Goal: Transaction & Acquisition: Purchase product/service

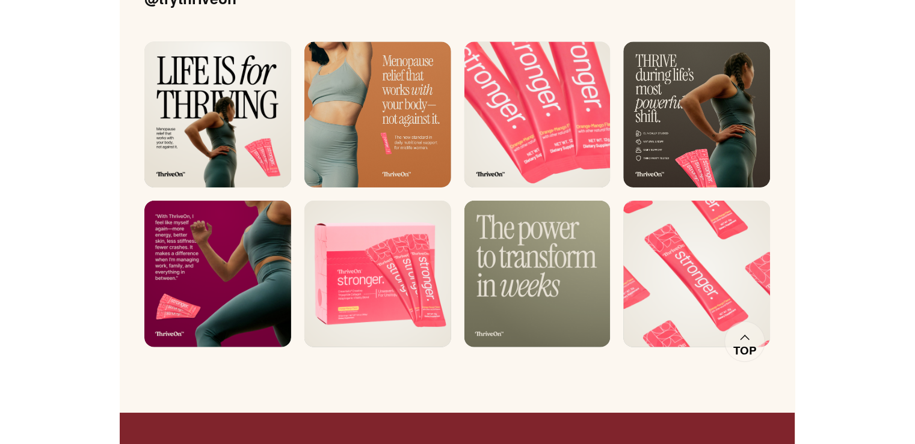
scroll to position [8204, 0]
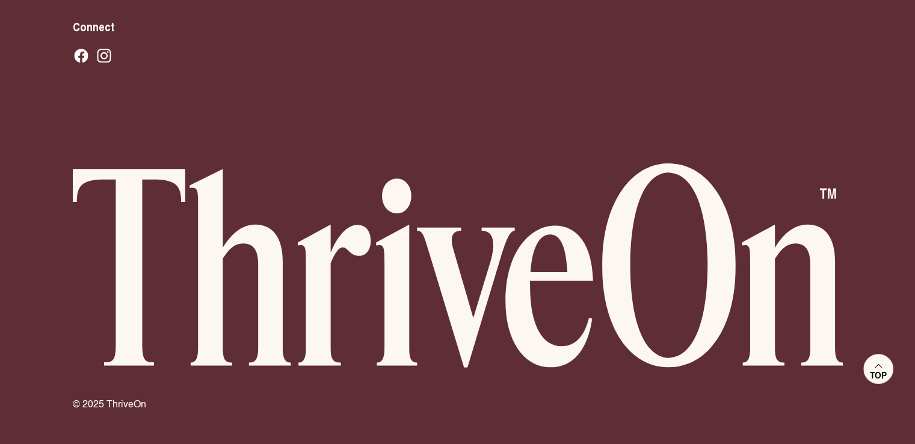
click at [883, 370] on span "Top" at bounding box center [877, 375] width 17 height 11
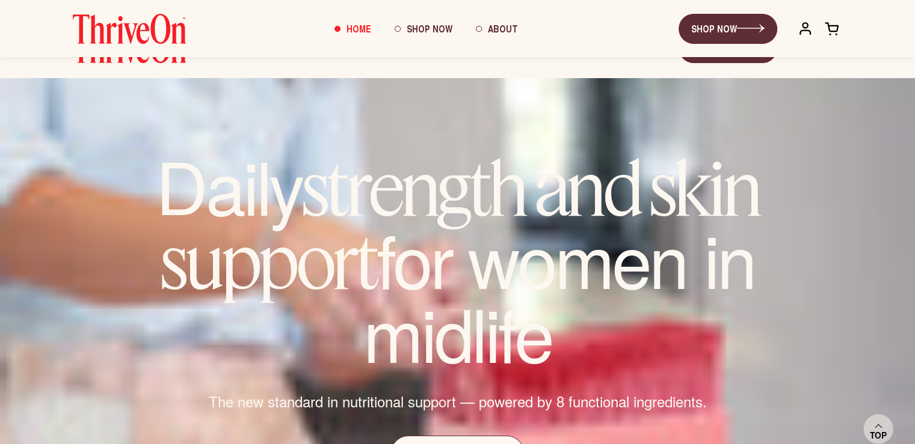
scroll to position [0, 0]
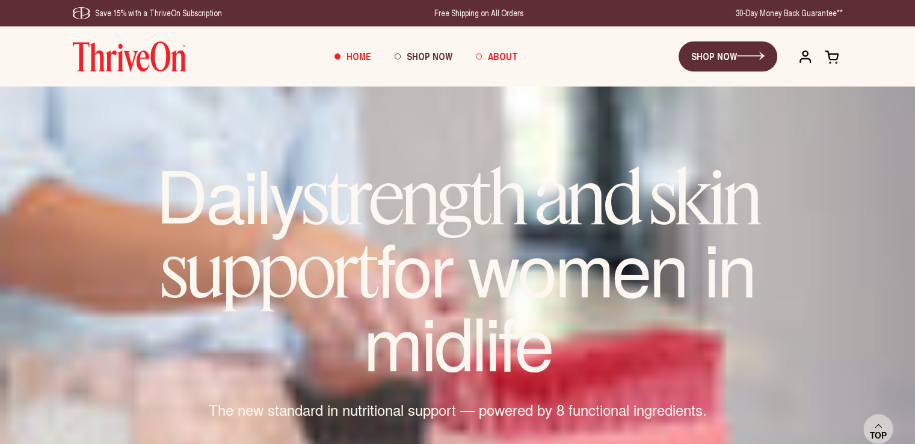
click at [507, 58] on span "About" at bounding box center [502, 56] width 30 height 14
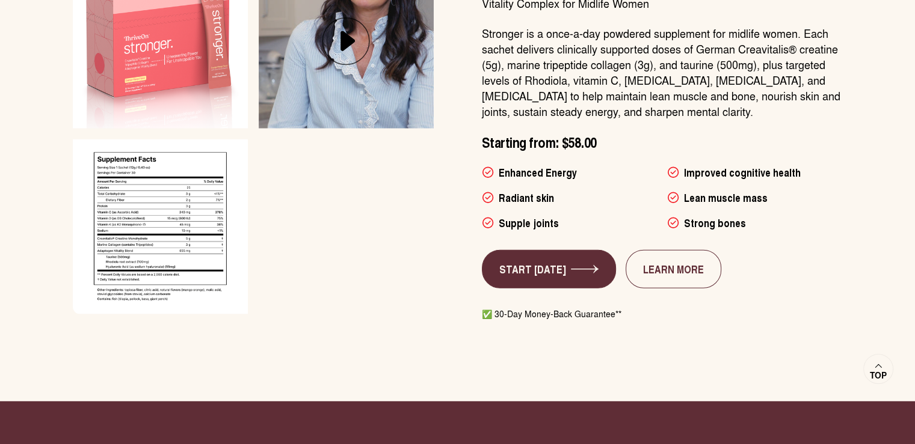
scroll to position [3148, 0]
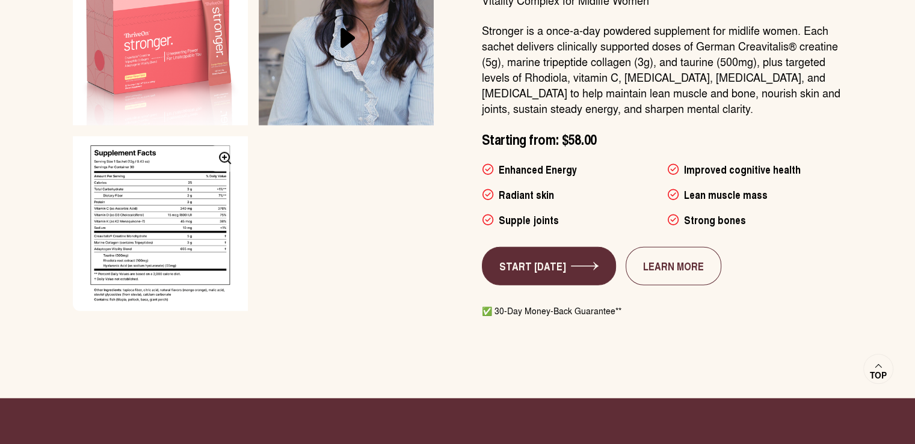
click at [186, 231] on img at bounding box center [160, 224] width 184 height 184
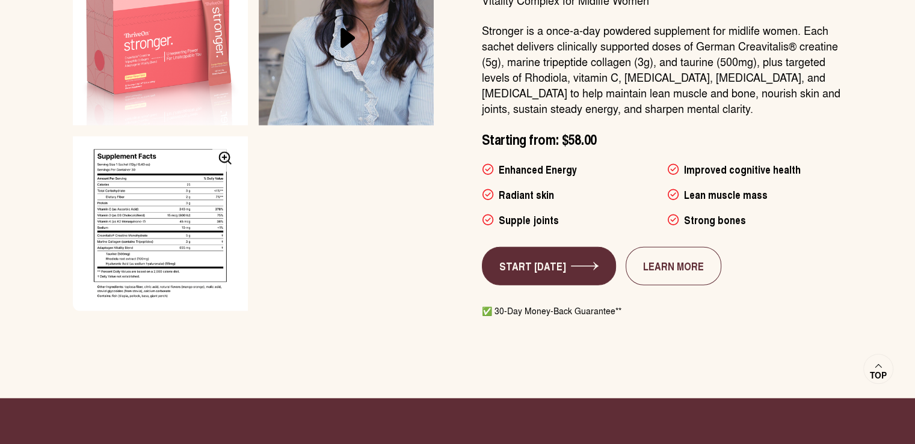
click at [224, 155] on icon at bounding box center [224, 157] width 1 height 5
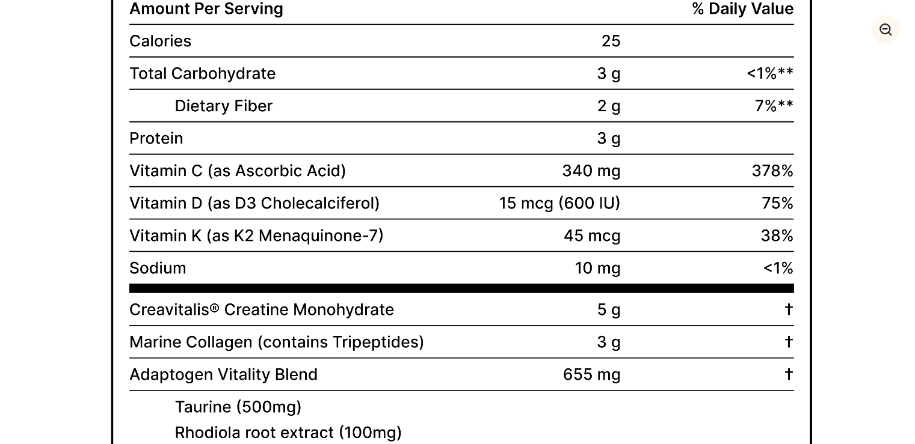
scroll to position [2532, 0]
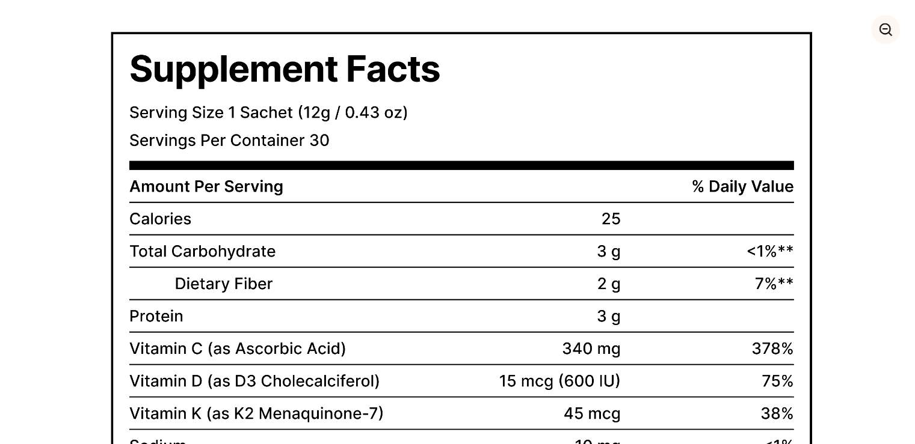
click at [884, 26] on icon at bounding box center [884, 29] width 13 height 13
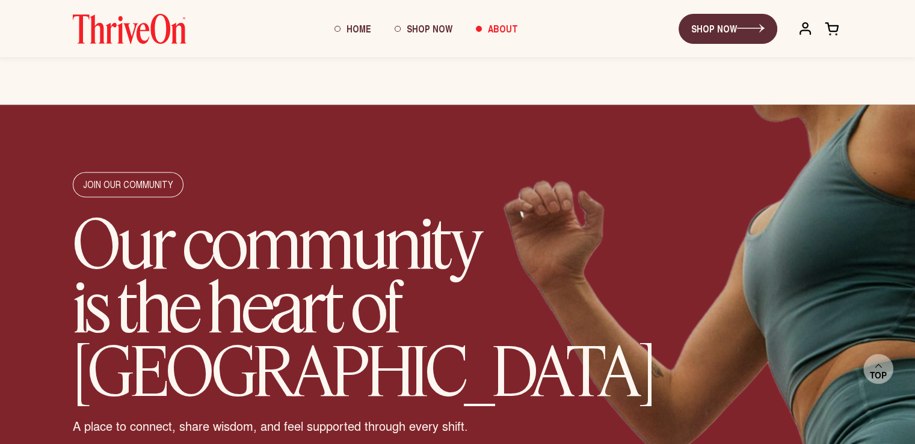
scroll to position [1877, 0]
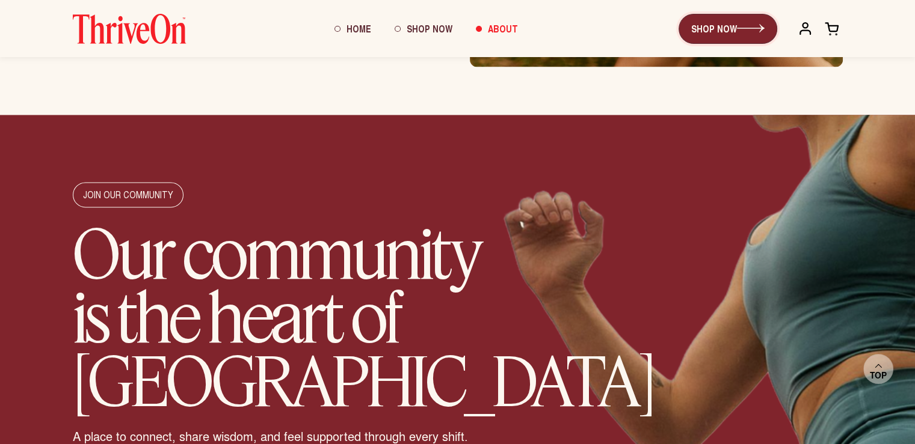
click at [719, 26] on link "SHOP NOW" at bounding box center [727, 29] width 99 height 30
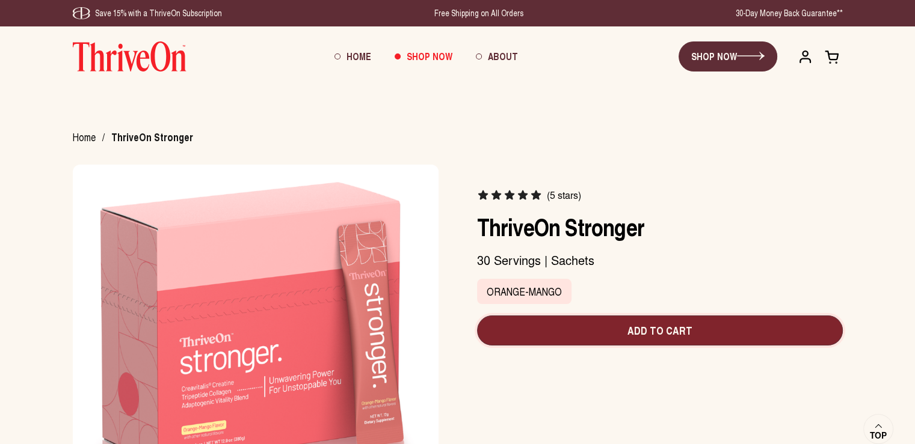
click at [663, 331] on span "Add to cart" at bounding box center [659, 331] width 346 height 16
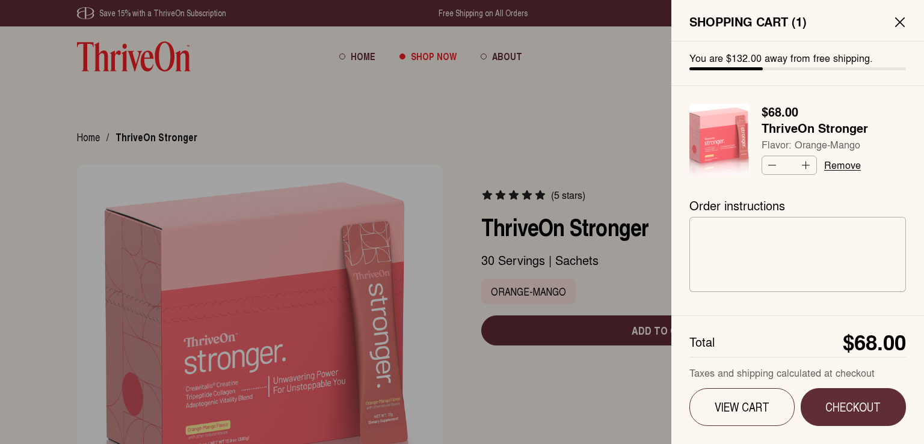
click at [891, 19] on button "Close sidebar" at bounding box center [900, 22] width 24 height 24
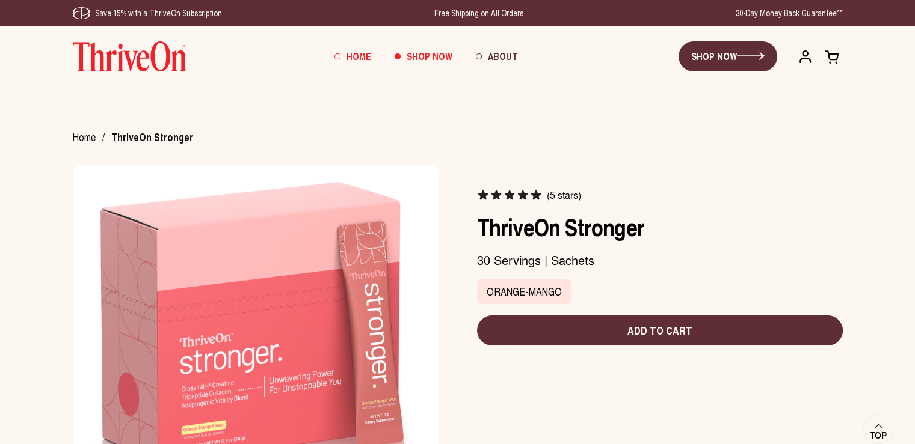
click at [356, 57] on span "Home" at bounding box center [358, 56] width 25 height 14
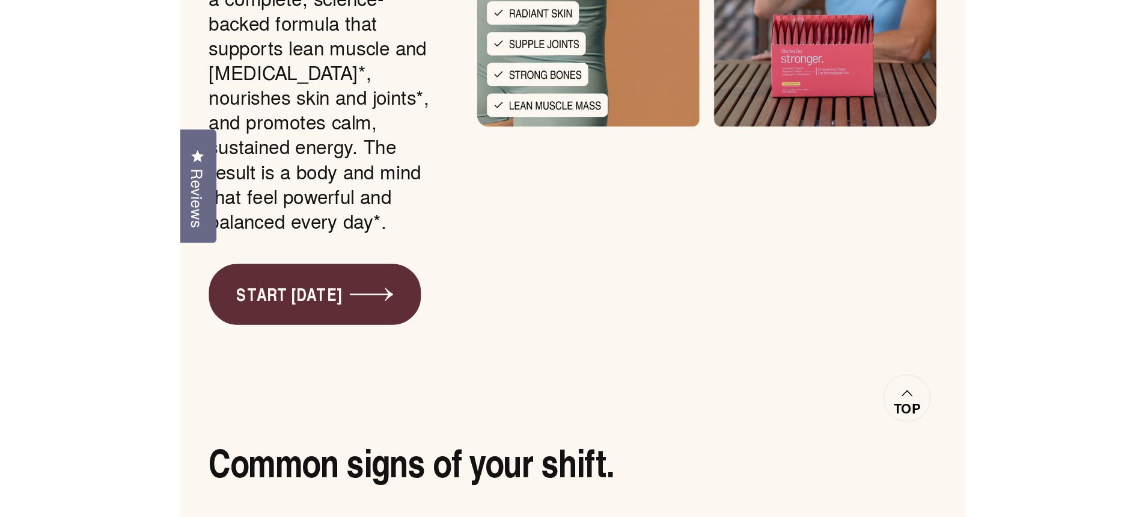
scroll to position [1848, 0]
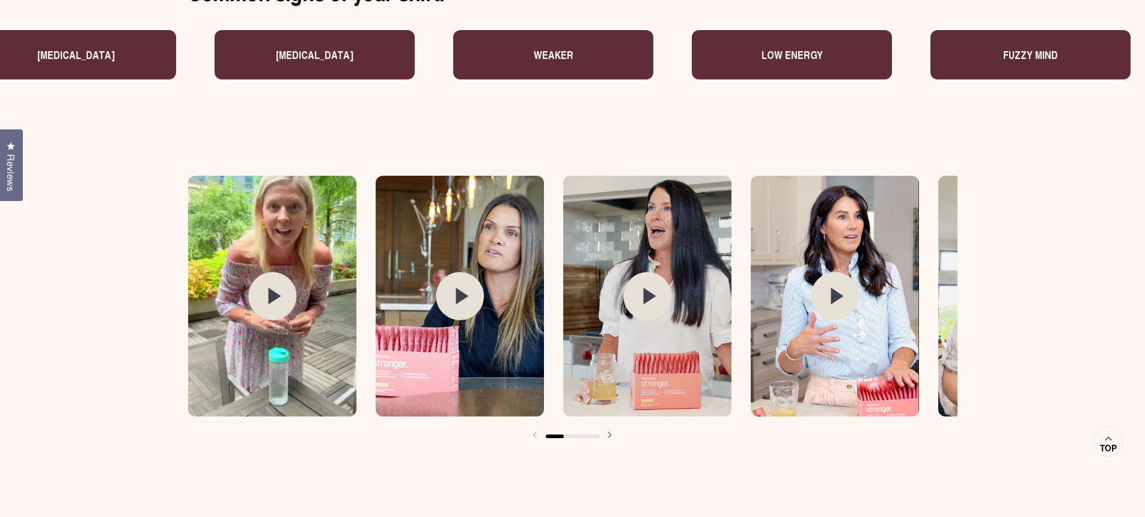
click at [832, 296] on icon at bounding box center [837, 295] width 13 height 17
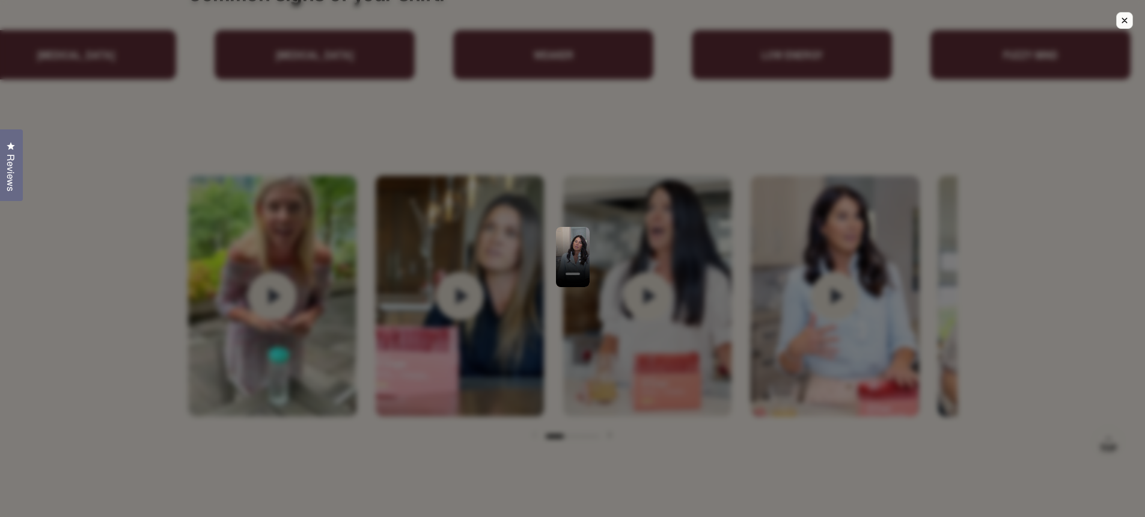
click at [914, 22] on icon "Close modal." at bounding box center [1125, 20] width 11 height 11
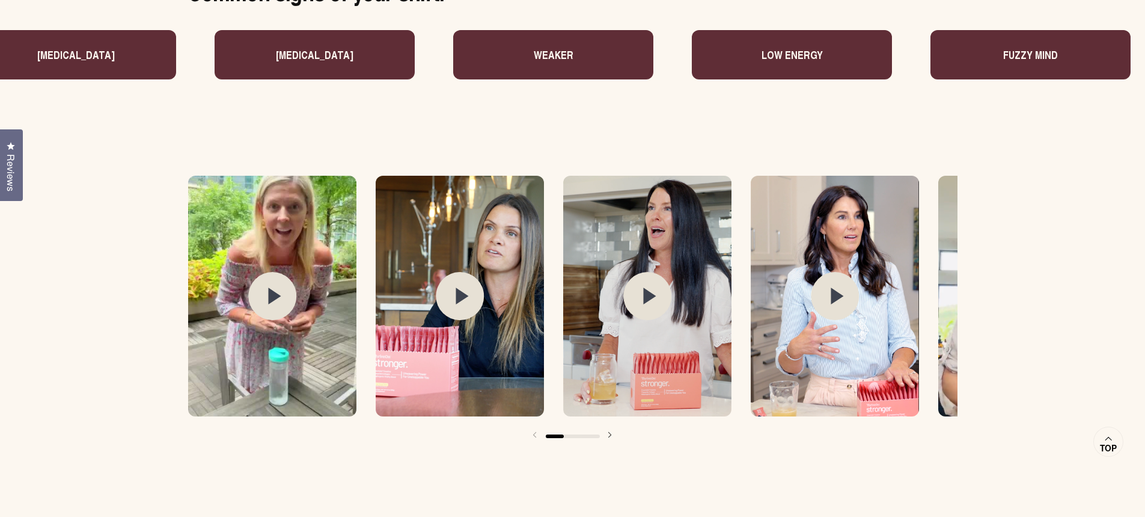
click at [652, 289] on circle at bounding box center [648, 296] width 48 height 48
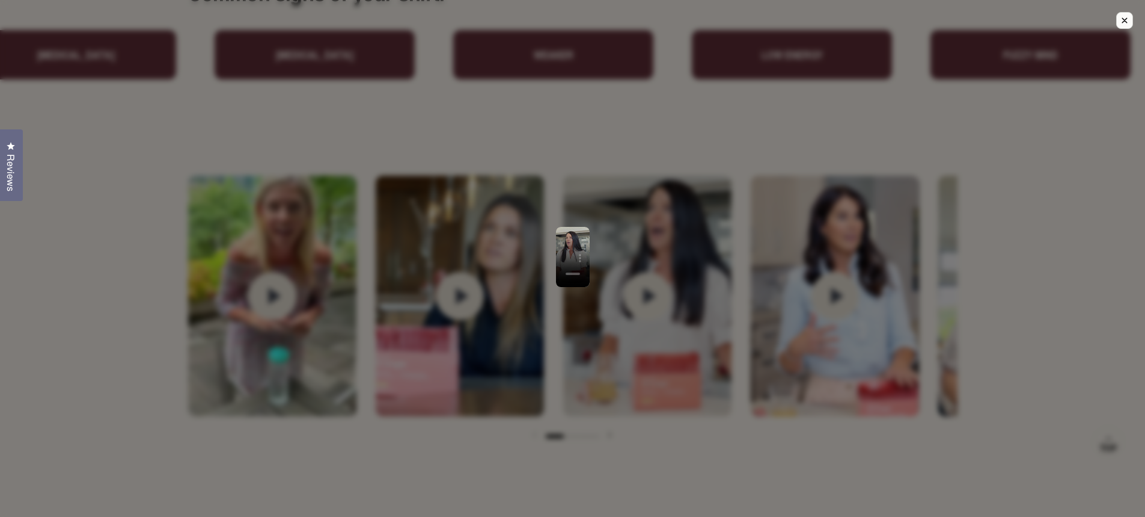
click at [914, 21] on icon "Close modal." at bounding box center [1125, 20] width 11 height 11
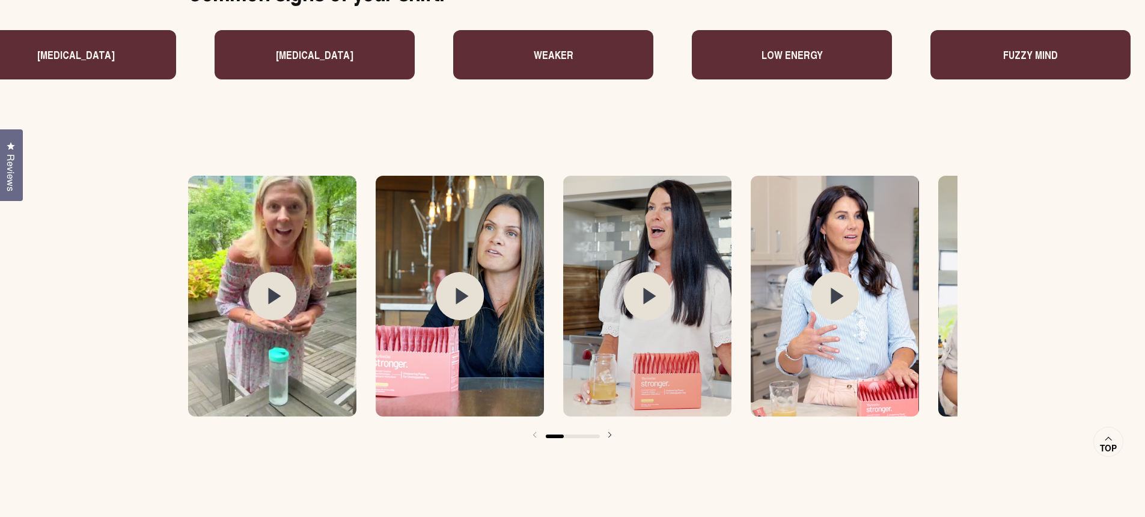
click at [465, 296] on circle at bounding box center [460, 296] width 48 height 48
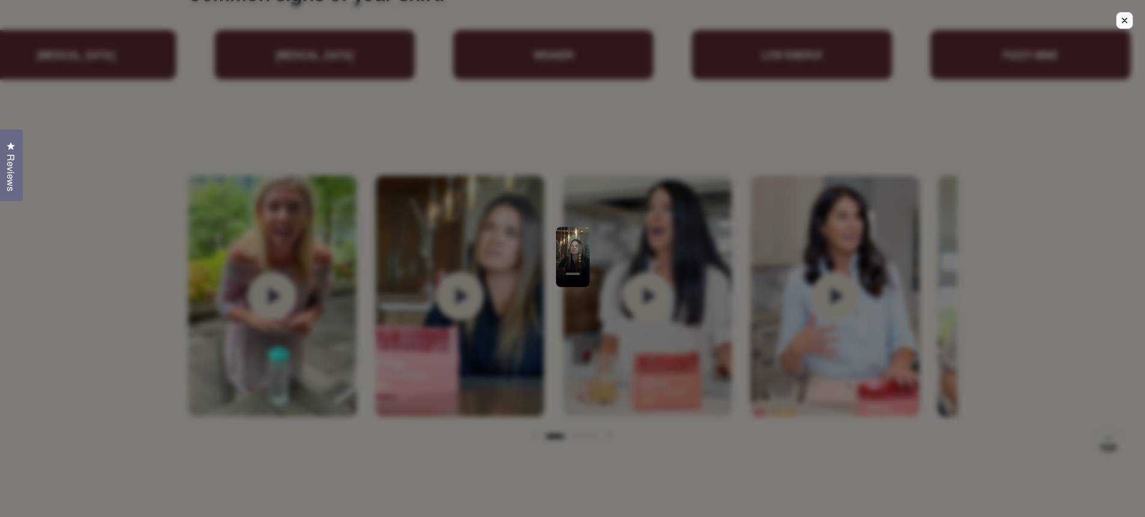
click at [914, 23] on icon "Close modal." at bounding box center [1125, 20] width 11 height 11
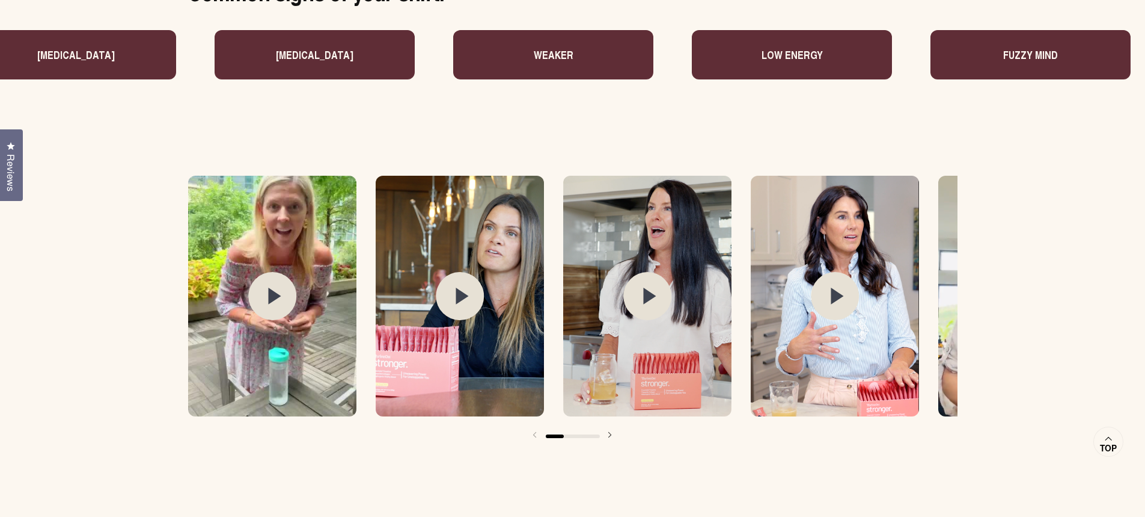
click at [277, 292] on circle at bounding box center [272, 296] width 48 height 48
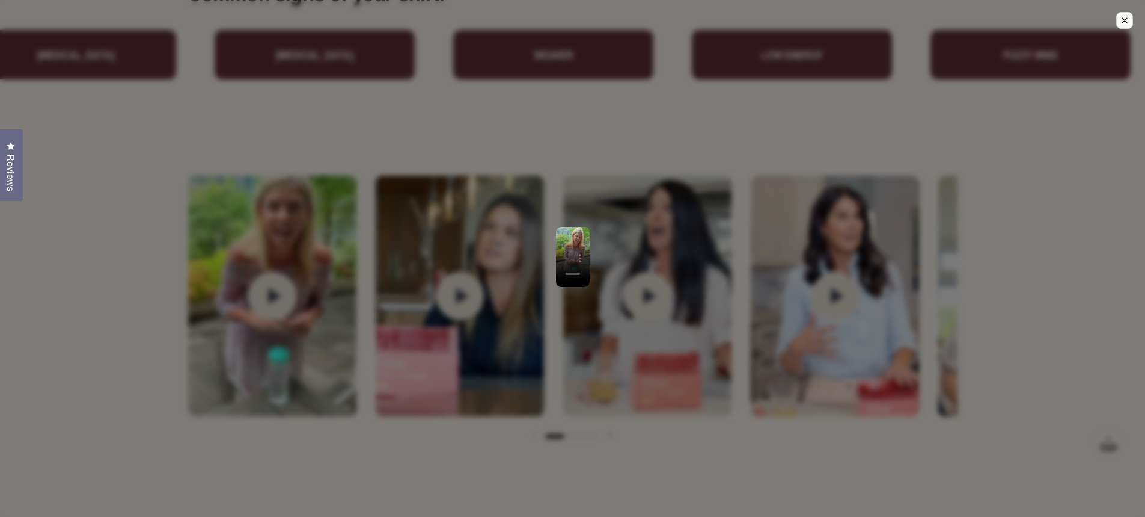
click at [914, 22] on icon "Close modal." at bounding box center [1125, 20] width 5 height 5
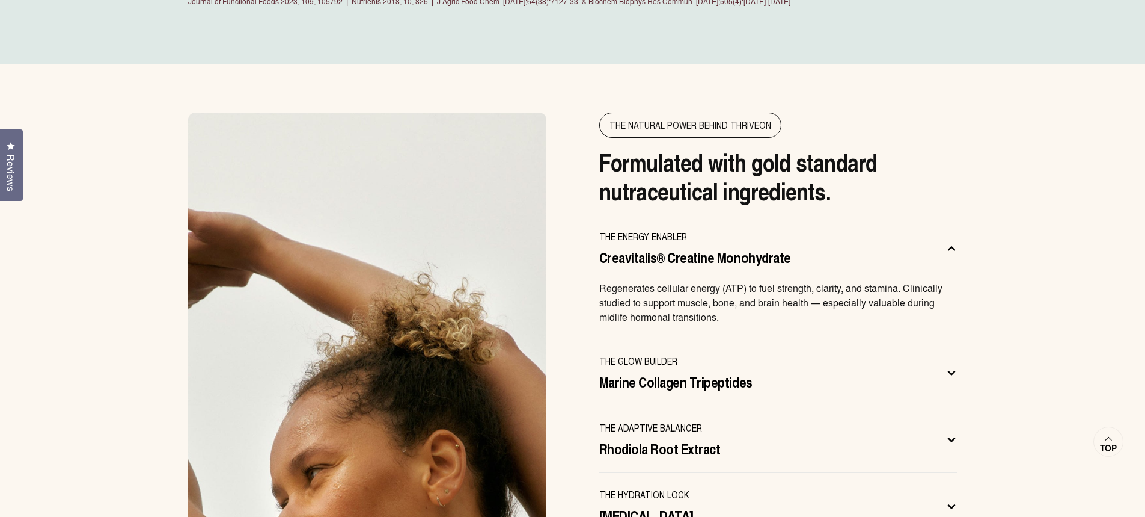
scroll to position [3773, 0]
